Goal: Information Seeking & Learning: Learn about a topic

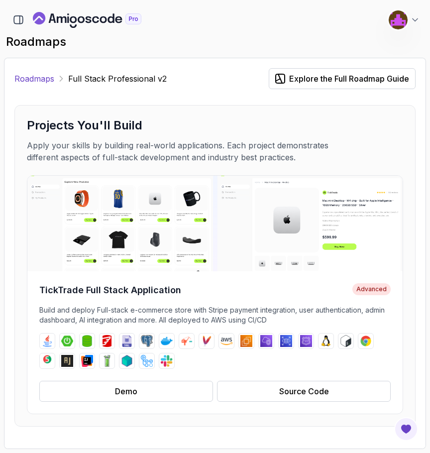
click at [38, 76] on link "Roadmaps" at bounding box center [34, 79] width 40 height 12
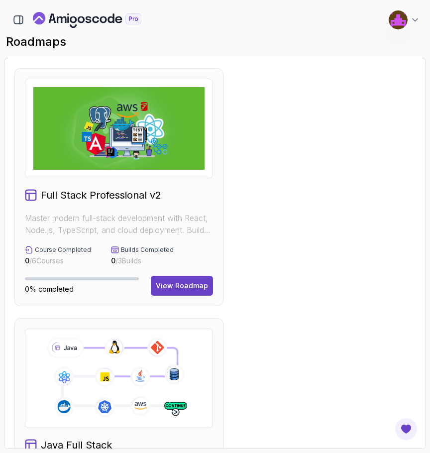
click at [417, 26] on button "Josh Hawkins Software Engineer" at bounding box center [404, 20] width 32 height 20
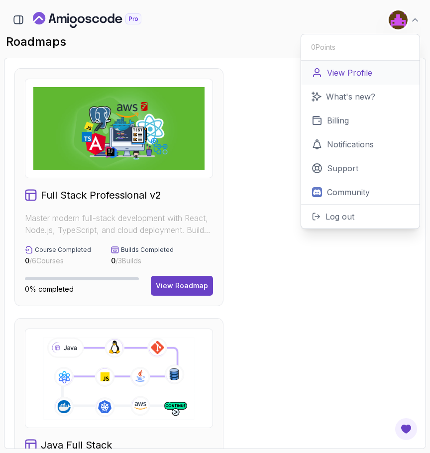
click at [360, 70] on p "View Profile" at bounding box center [349, 73] width 45 height 12
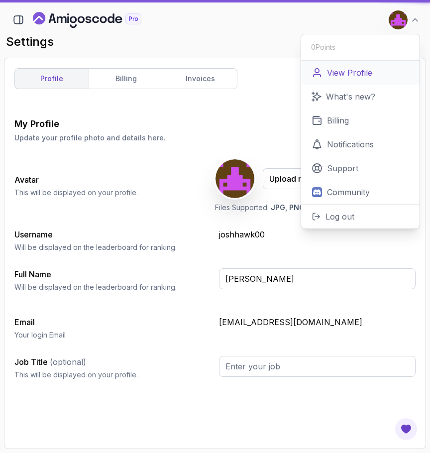
type input "Software Engineer"
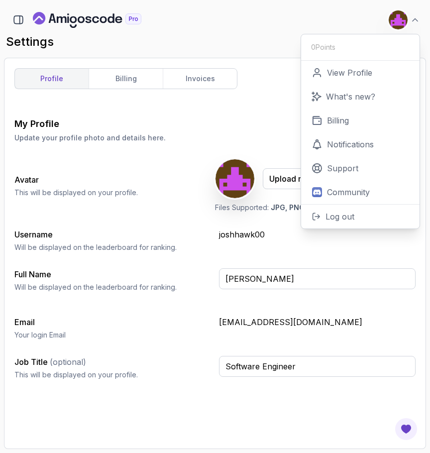
click at [350, 50] on div "0 Points" at bounding box center [360, 47] width 98 height 10
click at [237, 253] on div "My Profile Update your profile photo and details here. Save Avatar This will be…" at bounding box center [214, 252] width 401 height 271
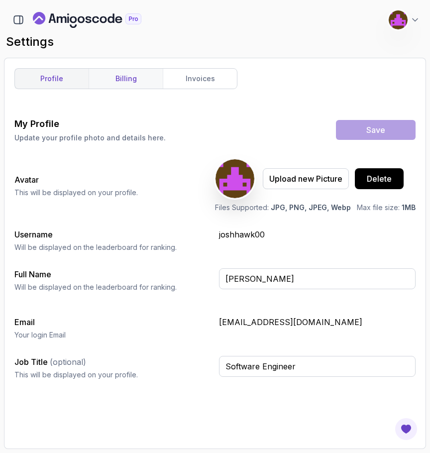
click at [140, 74] on link "billing" at bounding box center [126, 79] width 74 height 20
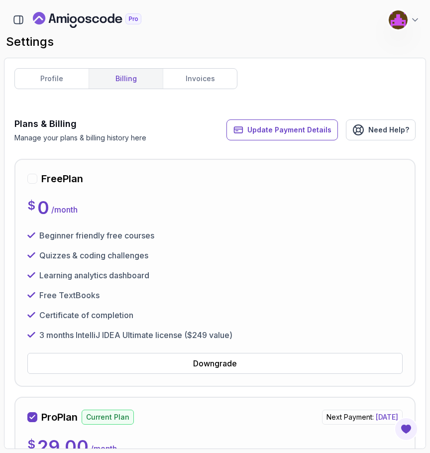
click at [77, 20] on icon "Landing page" at bounding box center [87, 20] width 108 height 16
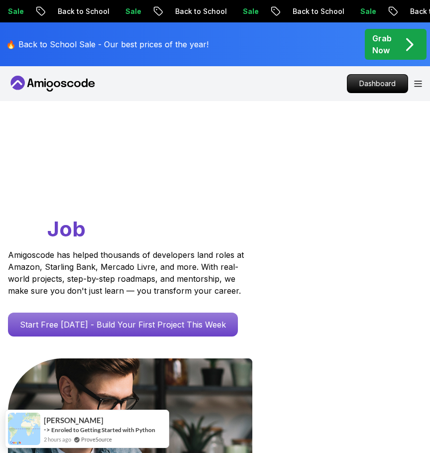
click at [412, 83] on div "Dashboard" at bounding box center [384, 83] width 75 height 19
click at [419, 84] on icon "Open Menu" at bounding box center [417, 83] width 7 height 5
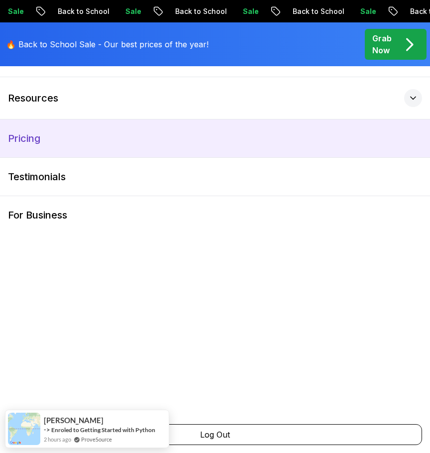
click at [53, 137] on link "Pricing" at bounding box center [215, 138] width 430 height 38
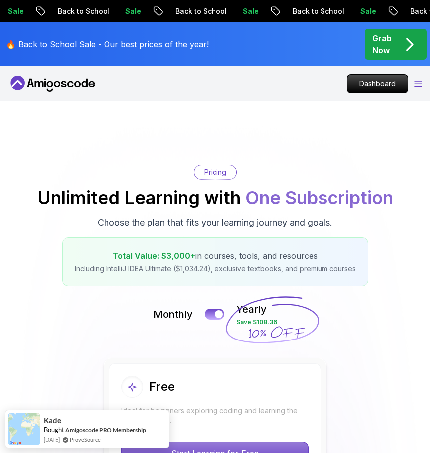
click at [415, 81] on icon "Open Menu" at bounding box center [417, 83] width 7 height 5
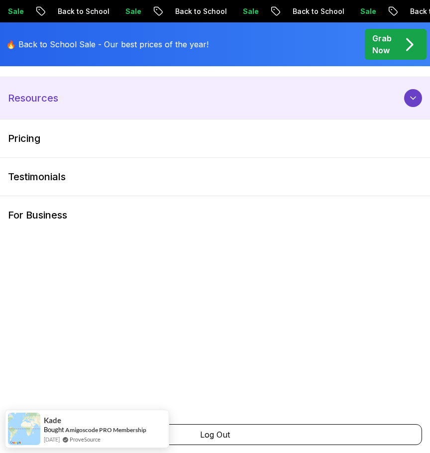
click at [63, 89] on button "Resources" at bounding box center [215, 98] width 430 height 42
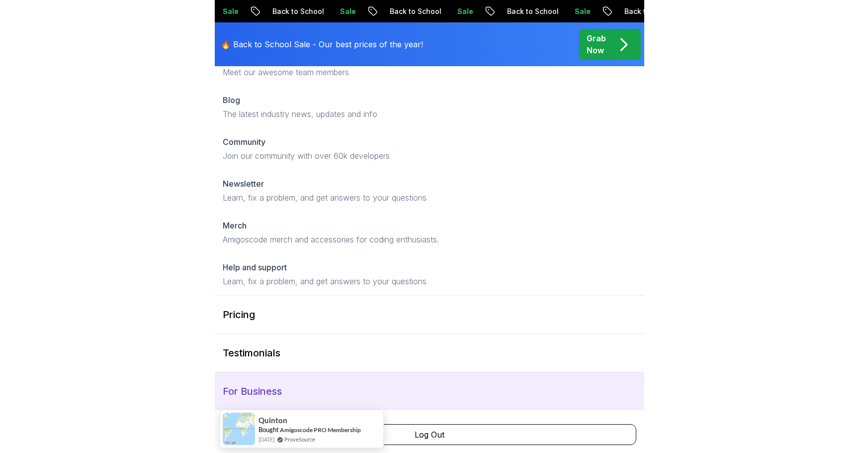
scroll to position [74, 0]
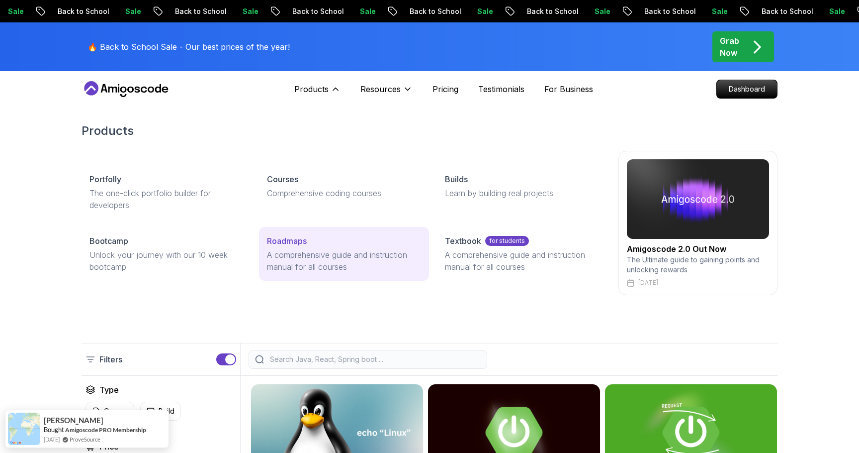
click at [301, 257] on p "A comprehensive guide and instruction manual for all courses" at bounding box center [344, 261] width 154 height 24
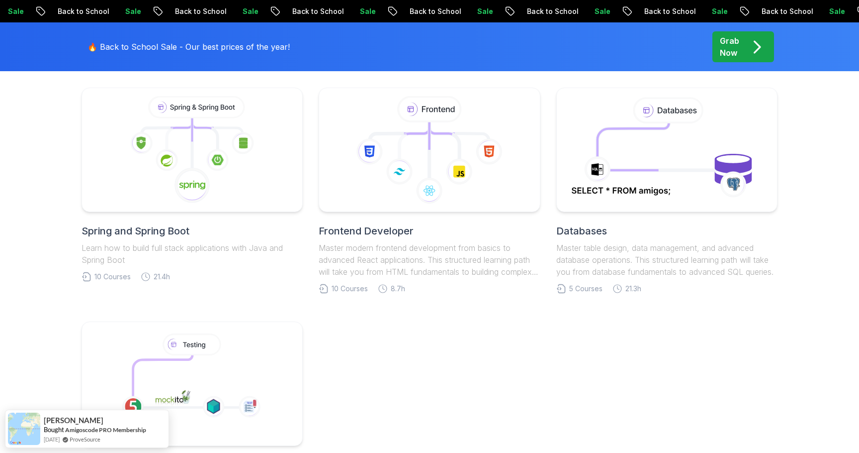
scroll to position [494, 0]
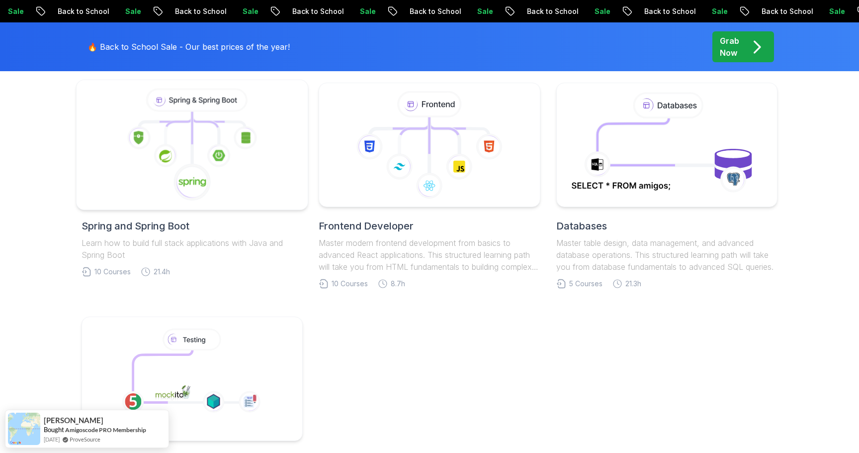
click at [204, 199] on icon at bounding box center [193, 182] width 38 height 38
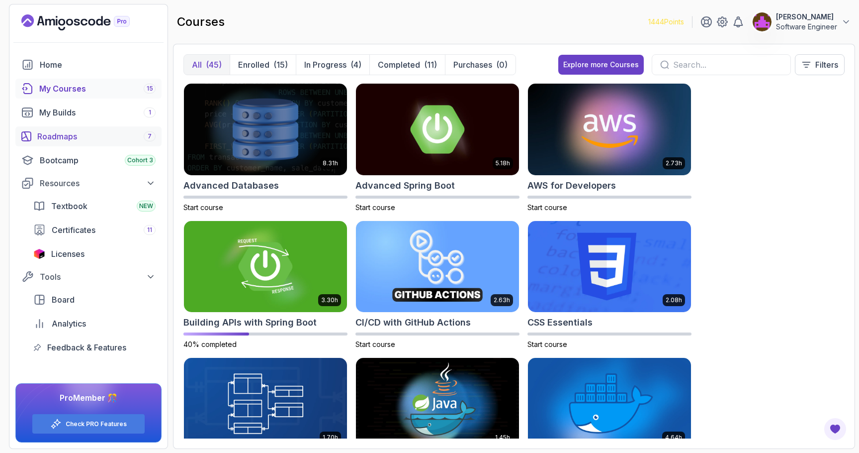
click at [71, 135] on div "Roadmaps 7" at bounding box center [96, 136] width 118 height 12
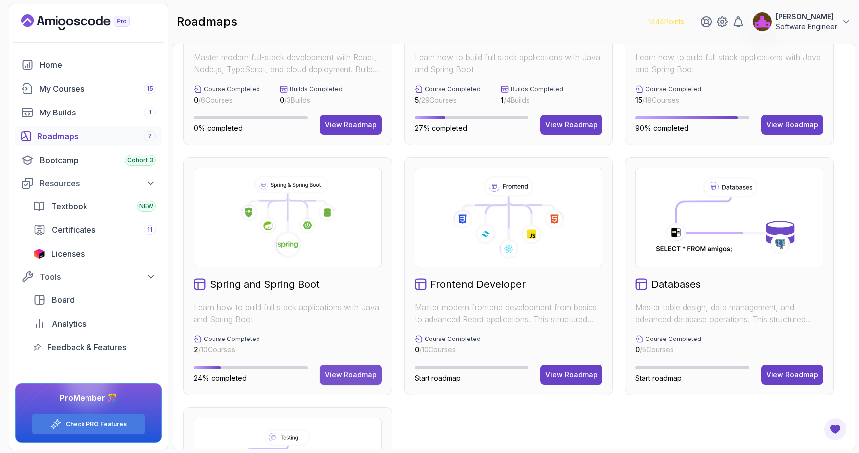
scroll to position [305, 0]
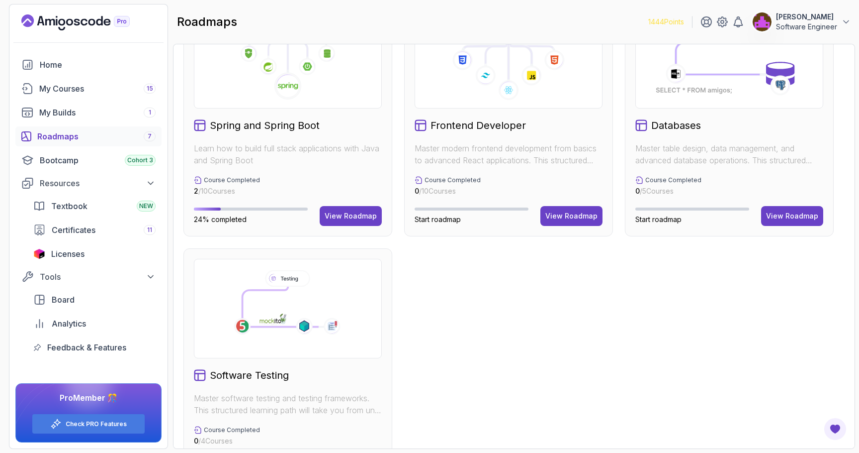
click at [359, 227] on div "Spring and Spring Boot Learn how to build full stack applications with Java and…" at bounding box center [288, 118] width 209 height 238
click at [362, 203] on div "Spring and Spring Boot Learn how to build full stack applications with Java and…" at bounding box center [288, 118] width 209 height 238
click at [358, 219] on div "View Roadmap" at bounding box center [351, 216] width 52 height 10
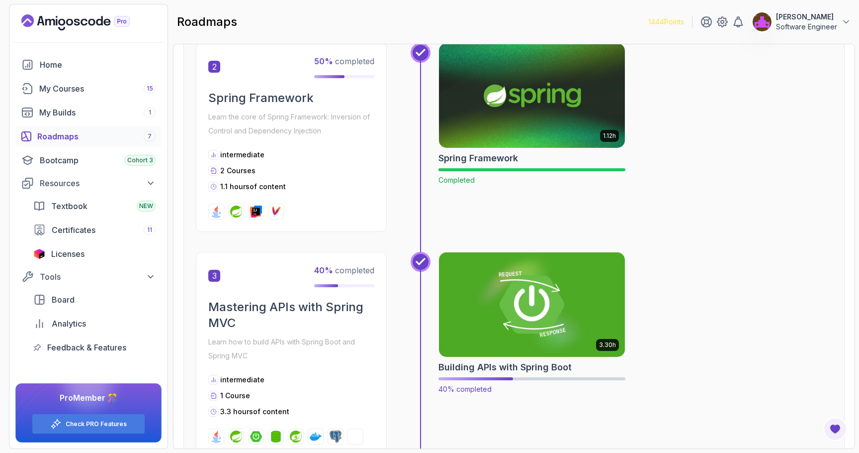
scroll to position [487, 0]
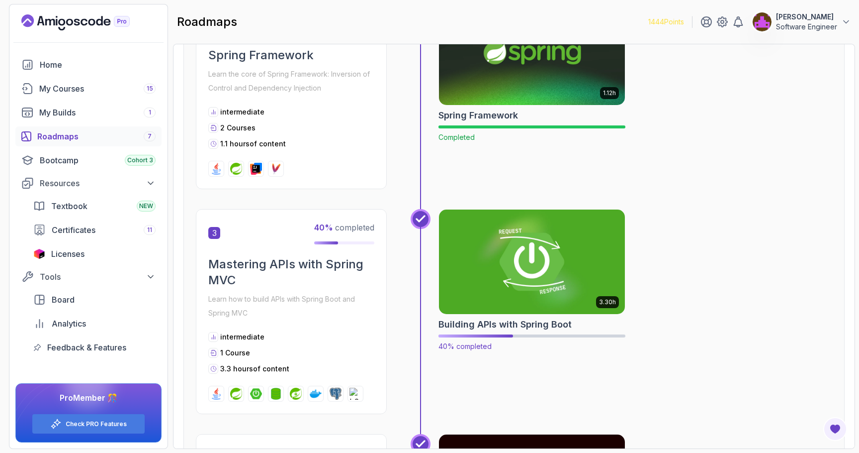
click at [518, 263] on img at bounding box center [532, 261] width 195 height 109
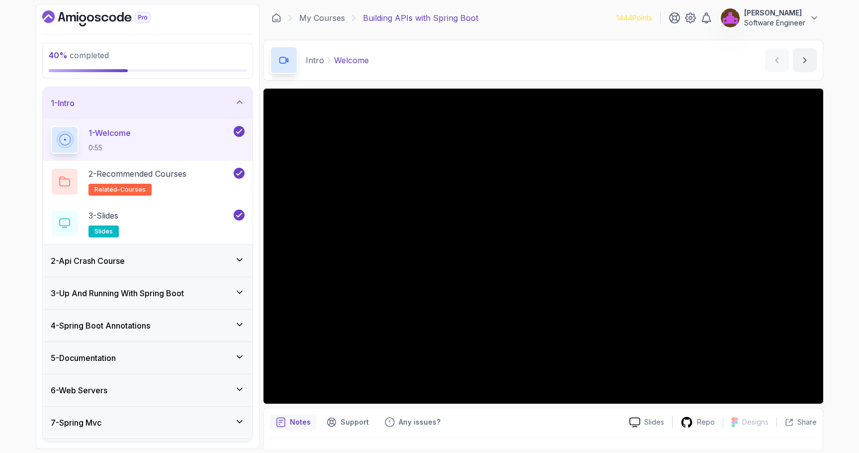
click at [142, 326] on h3 "4 - Spring Boot Annotations" at bounding box center [100, 325] width 99 height 12
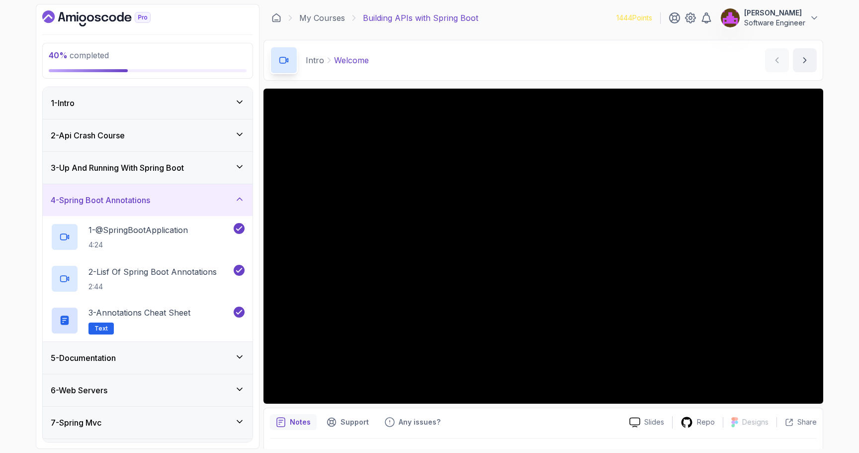
scroll to position [94, 0]
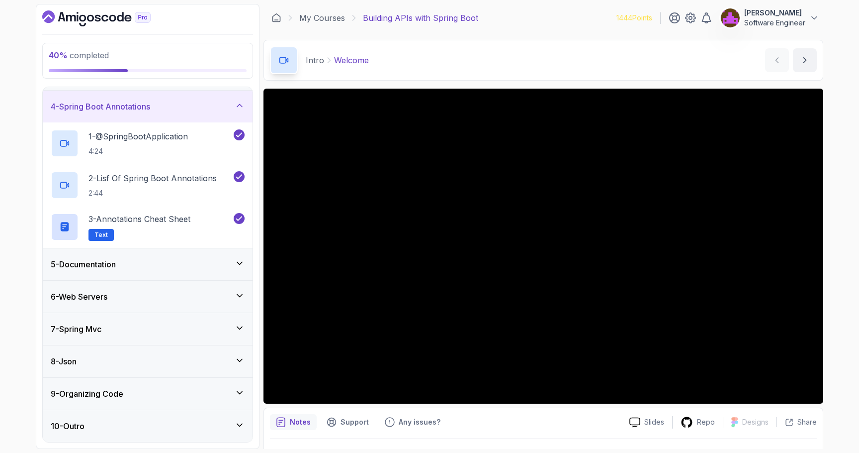
click at [133, 289] on div "6 - Web Servers" at bounding box center [148, 297] width 210 height 32
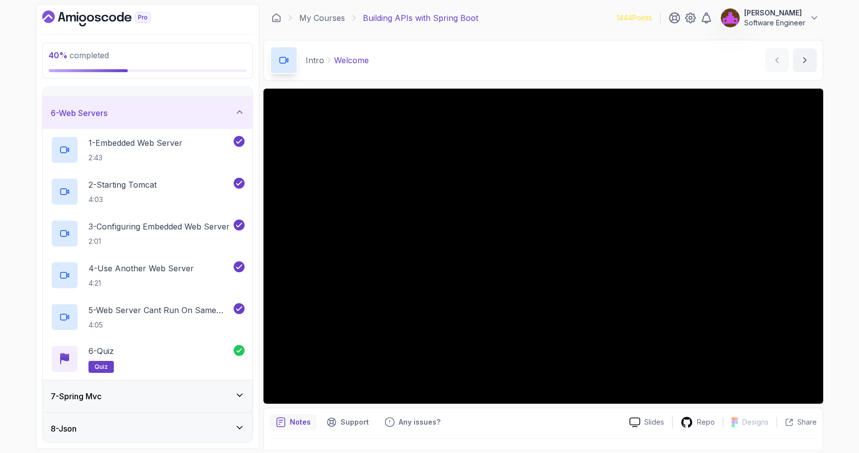
scroll to position [157, 0]
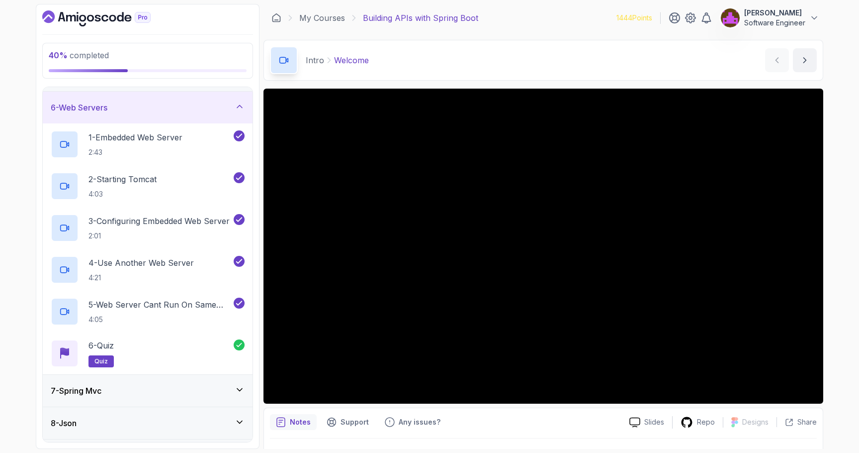
click at [161, 398] on div "7 - Spring Mvc" at bounding box center [148, 391] width 210 height 32
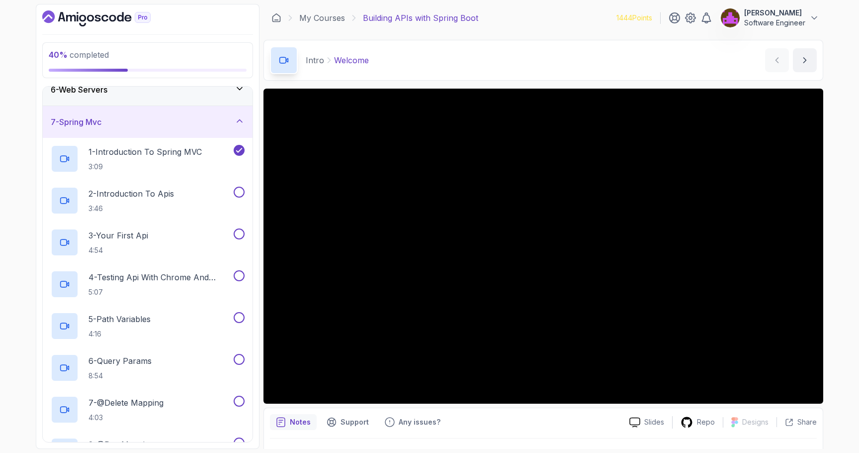
scroll to position [169, 0]
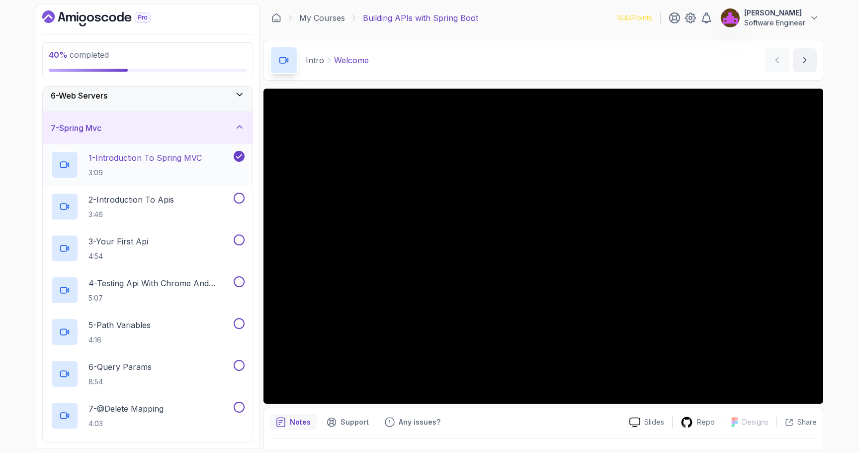
click at [176, 165] on h2 "1 - Introduction To Spring MVC 3:09" at bounding box center [145, 165] width 113 height 26
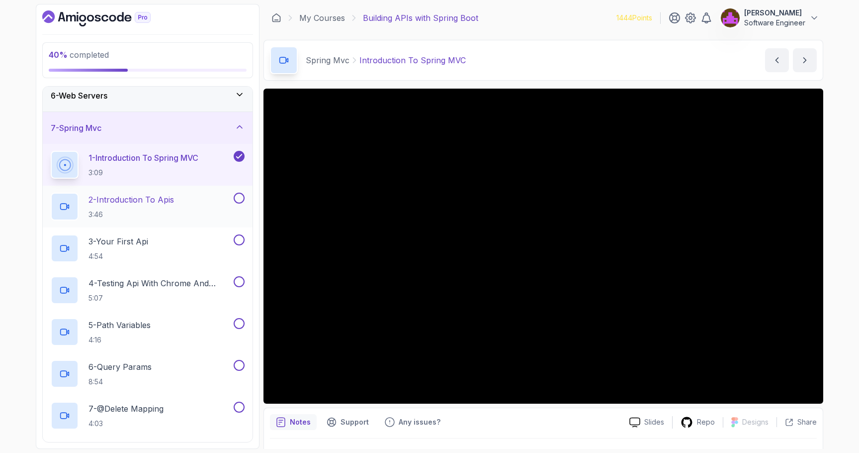
click at [178, 197] on div "2 - Introduction To Apis 3:46" at bounding box center [141, 206] width 181 height 28
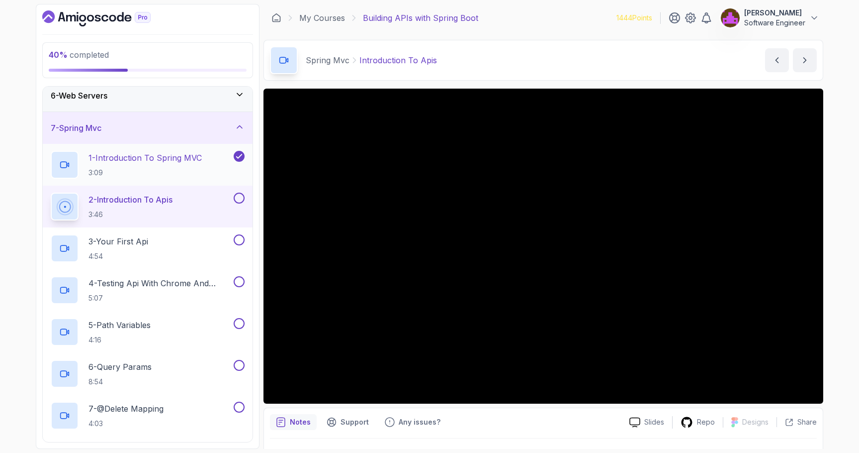
click at [225, 183] on div "1 - Introduction To Spring MVC 3:09" at bounding box center [148, 165] width 210 height 42
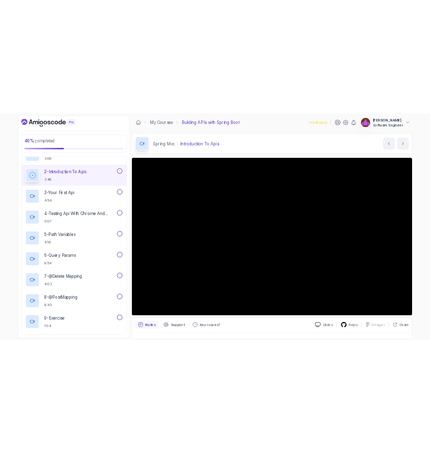
scroll to position [251, 0]
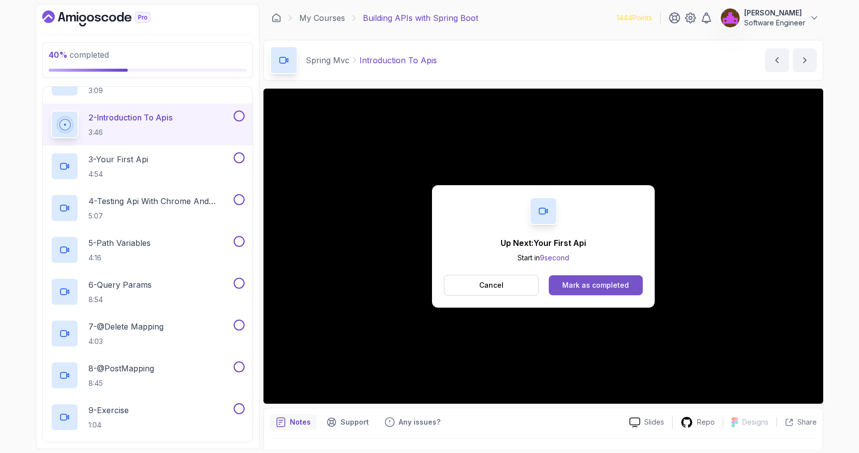
click at [602, 279] on button "Mark as completed" at bounding box center [596, 285] width 94 height 20
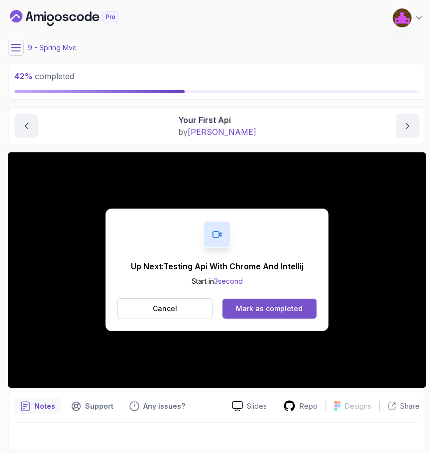
click at [256, 312] on div "Mark as completed" at bounding box center [269, 308] width 67 height 10
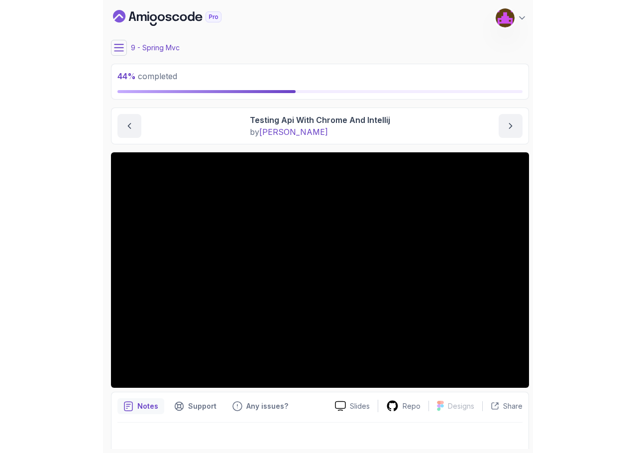
scroll to position [7, 0]
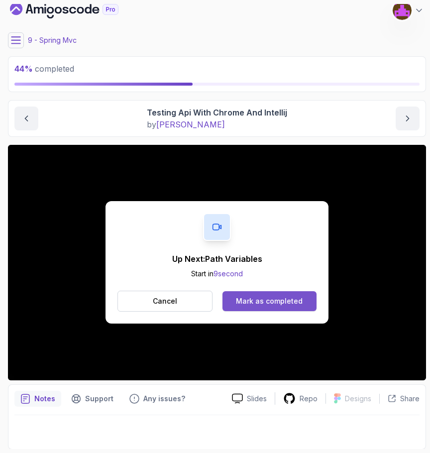
click at [288, 303] on div "Mark as completed" at bounding box center [269, 301] width 67 height 10
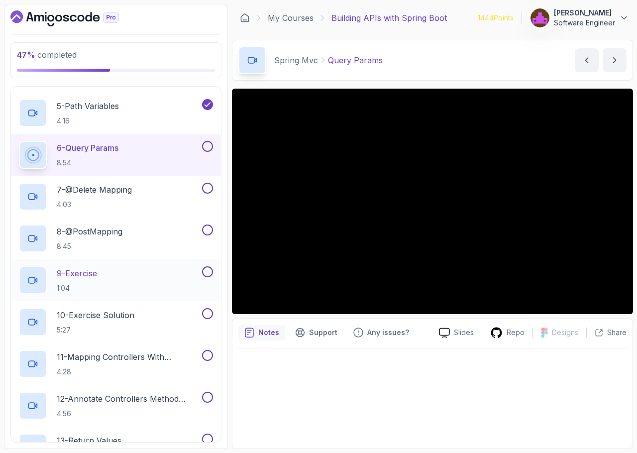
scroll to position [389, 0]
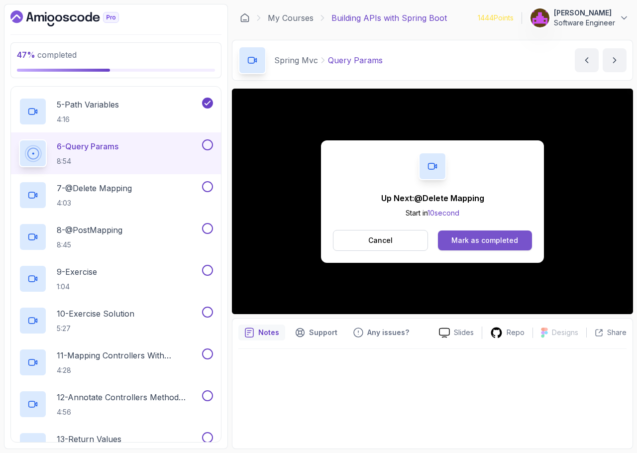
click at [472, 234] on button "Mark as completed" at bounding box center [485, 240] width 94 height 20
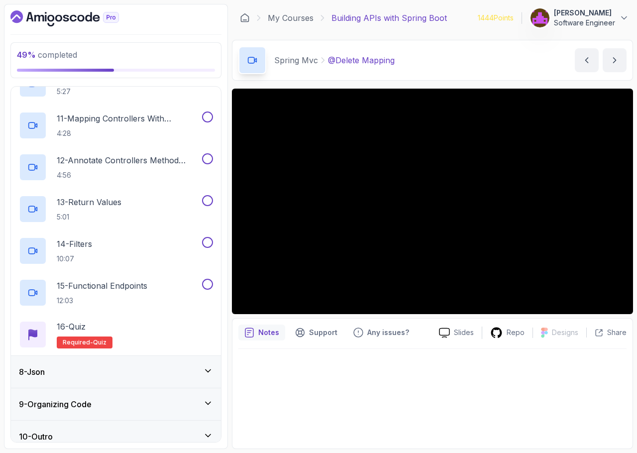
scroll to position [636, 0]
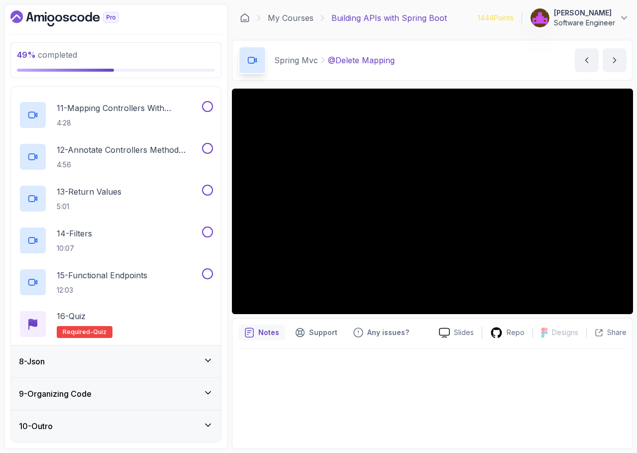
click at [113, 370] on div "8 - Json" at bounding box center [116, 361] width 210 height 32
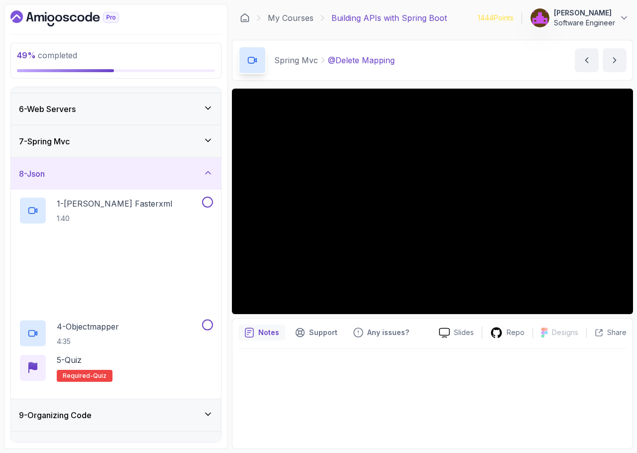
scroll to position [177, 0]
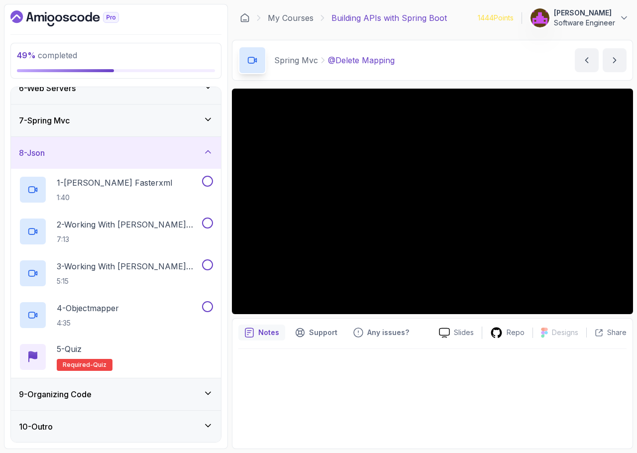
click at [113, 398] on div "9 - Organizing Code" at bounding box center [116, 394] width 194 height 12
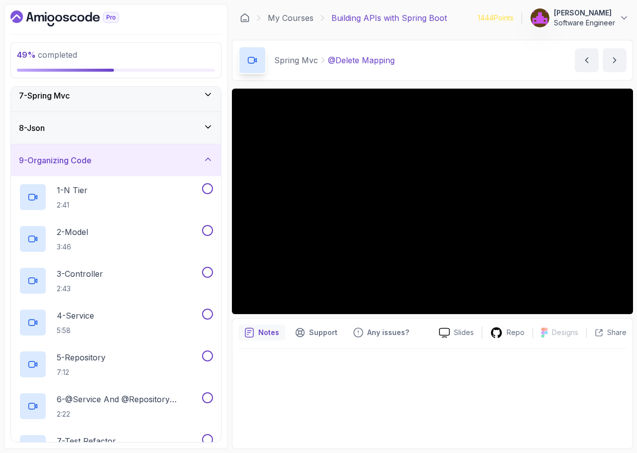
scroll to position [0, 0]
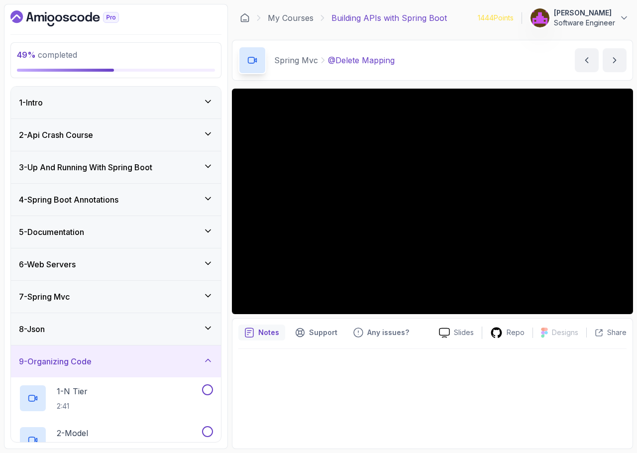
click at [153, 289] on div "7 - Spring Mvc" at bounding box center [116, 297] width 210 height 32
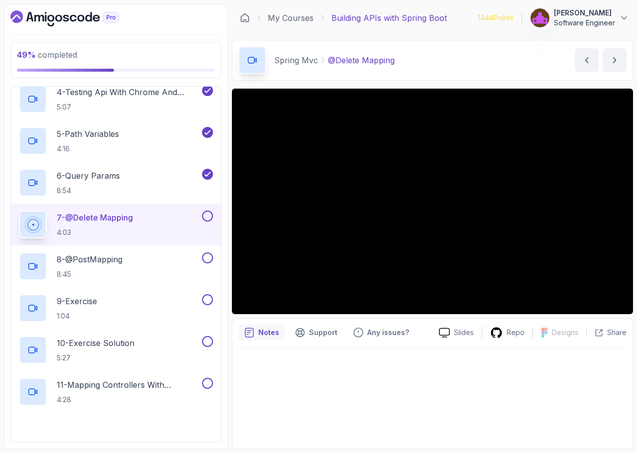
scroll to position [368, 0]
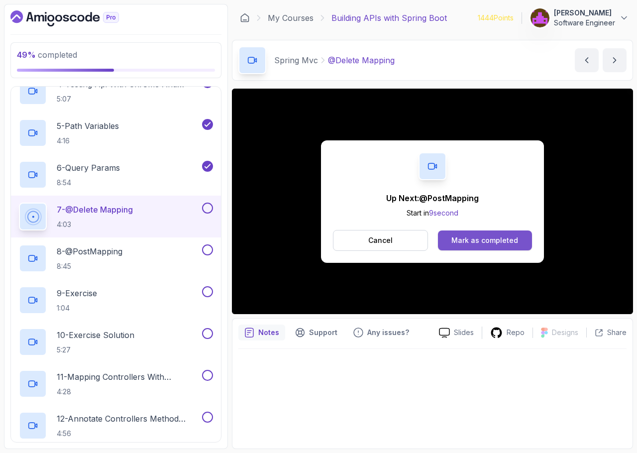
click at [474, 237] on div "Mark as completed" at bounding box center [484, 240] width 67 height 10
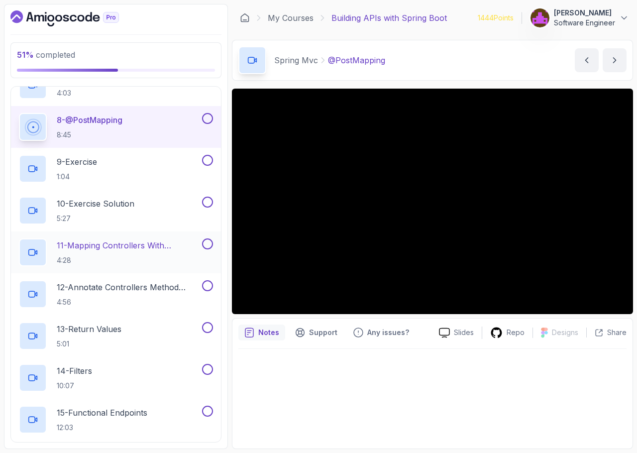
scroll to position [501, 0]
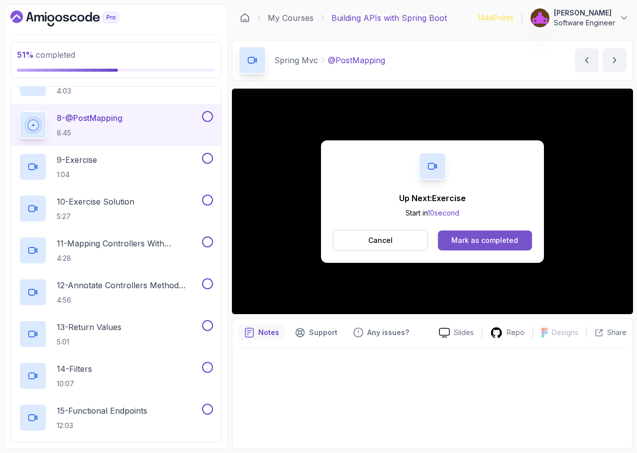
click at [492, 241] on div "Mark as completed" at bounding box center [484, 240] width 67 height 10
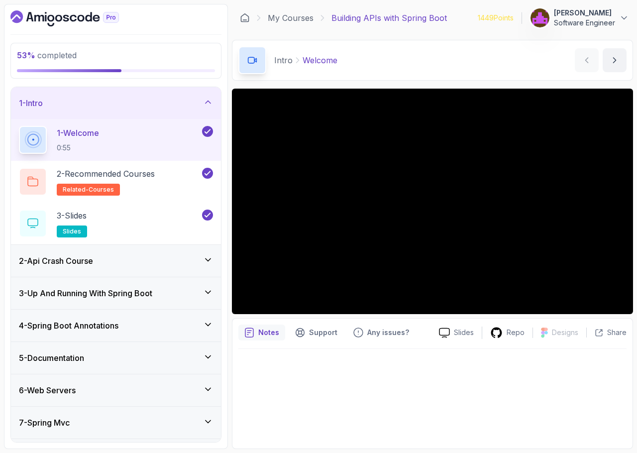
scroll to position [94, 0]
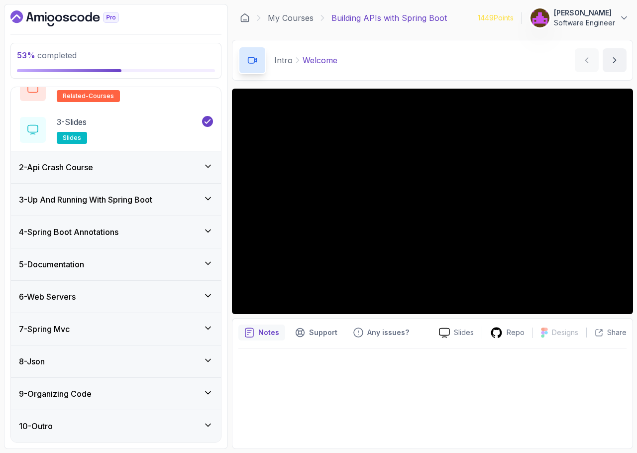
click at [105, 364] on div "8 - Json" at bounding box center [116, 361] width 194 height 12
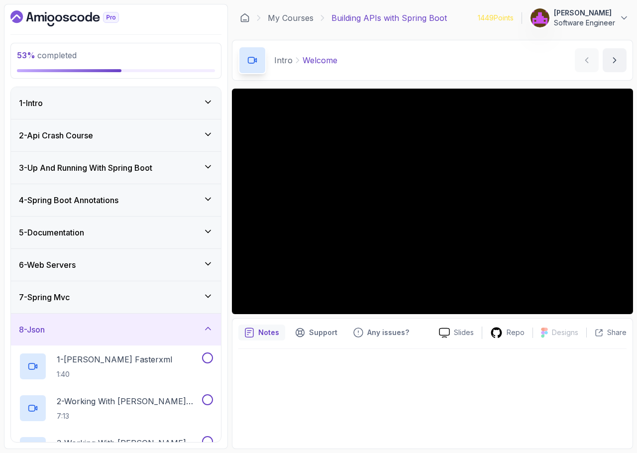
click at [128, 285] on div "7 - Spring Mvc" at bounding box center [116, 297] width 210 height 32
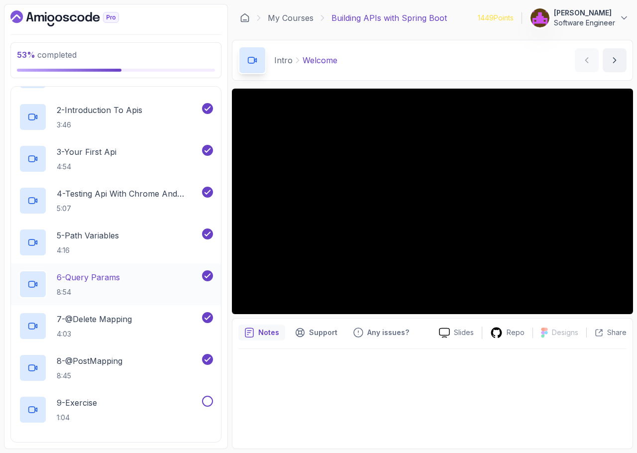
scroll to position [316, 0]
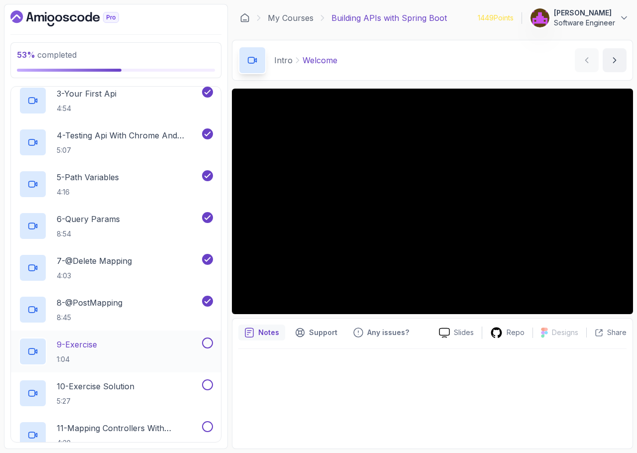
click at [154, 354] on div "9 - Exercise 1:04" at bounding box center [109, 351] width 181 height 28
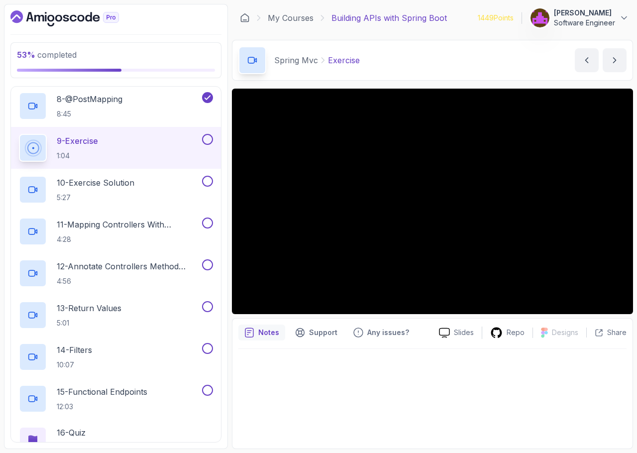
scroll to position [526, 0]
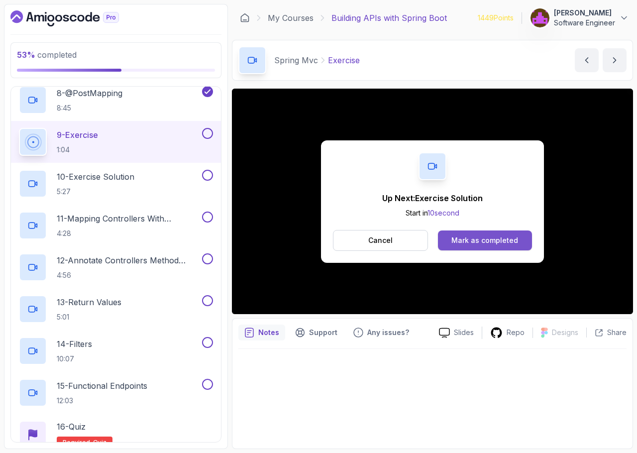
click at [490, 238] on div "Mark as completed" at bounding box center [484, 240] width 67 height 10
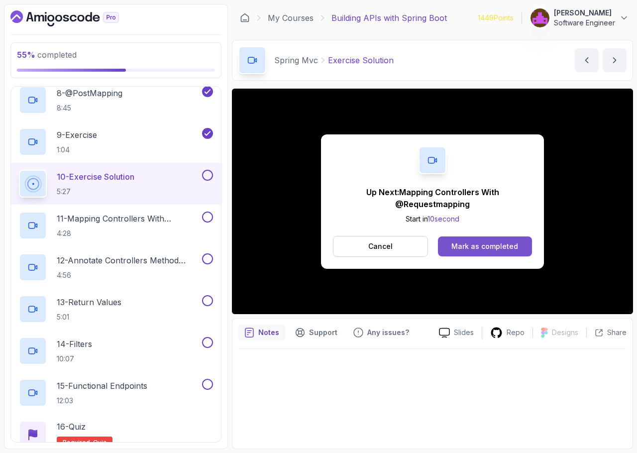
click at [478, 242] on div "Mark as completed" at bounding box center [484, 246] width 67 height 10
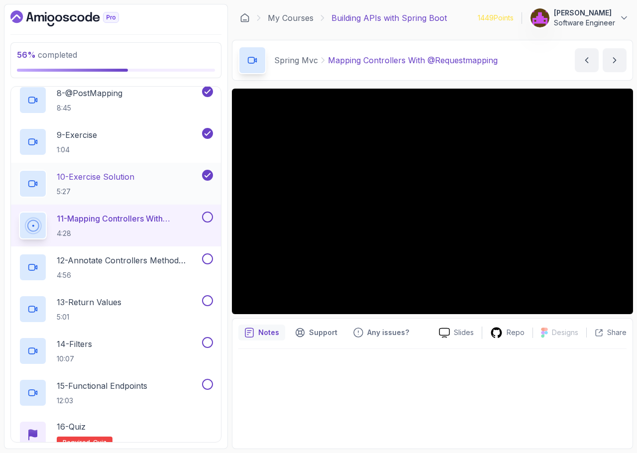
click at [157, 183] on div "10 - Exercise Solution 5:27" at bounding box center [109, 184] width 181 height 28
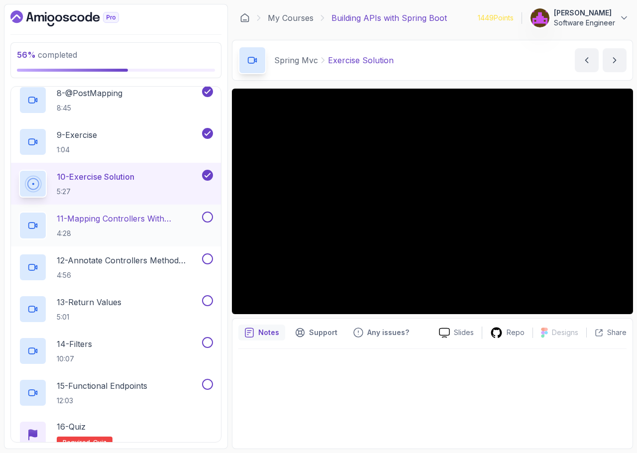
click at [158, 223] on p "11 - Mapping Controllers With @Requestmapping" at bounding box center [128, 218] width 143 height 12
